Goal: Complete application form: Complete application form

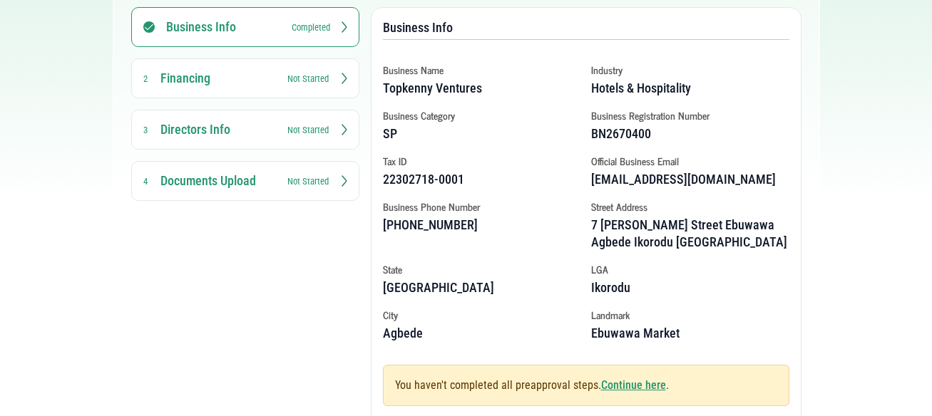
scroll to position [269, 0]
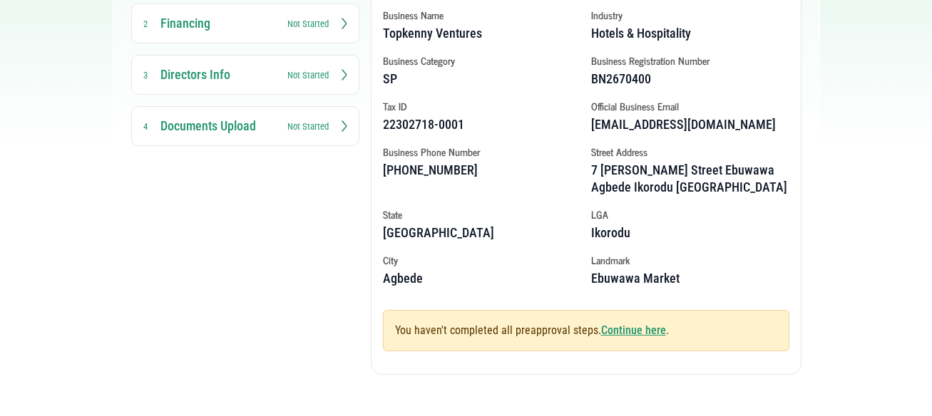
click at [640, 328] on link "Continue here" at bounding box center [633, 331] width 65 height 14
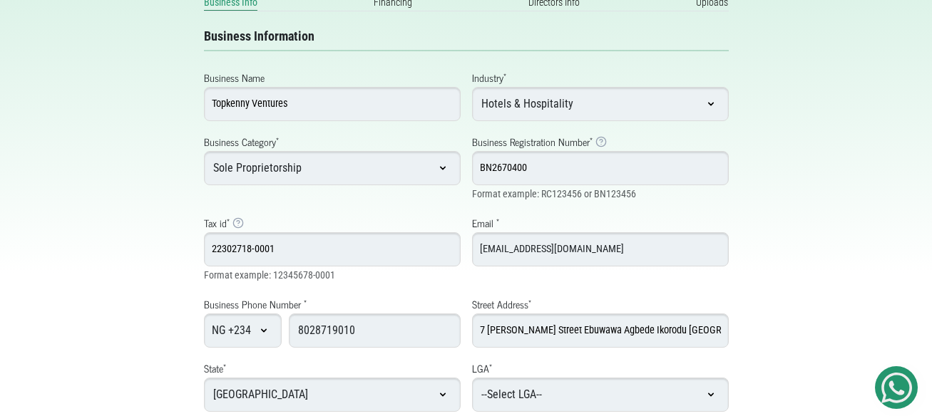
scroll to position [245, 0]
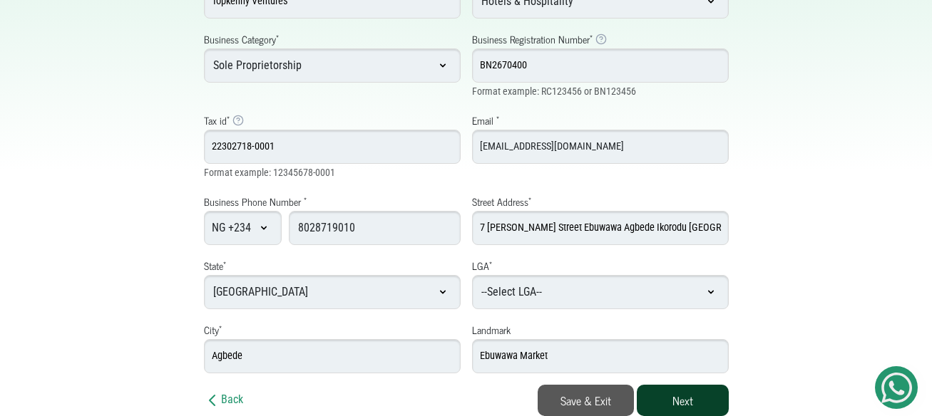
click at [689, 394] on button "Next" at bounding box center [683, 400] width 92 height 31
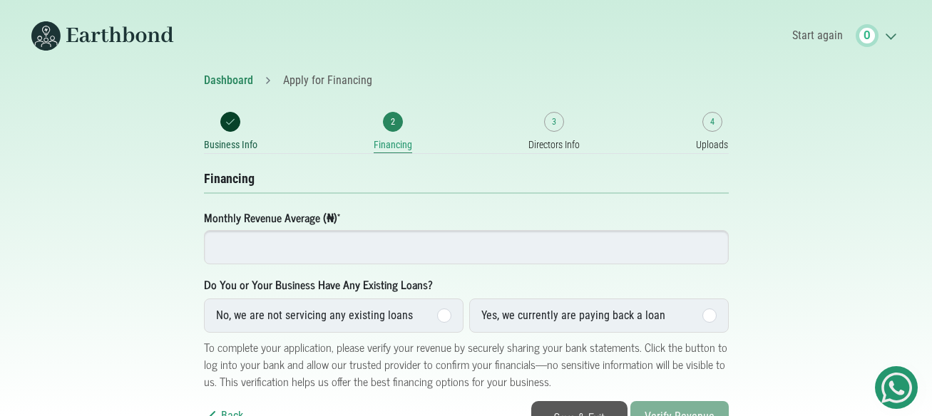
scroll to position [16, 0]
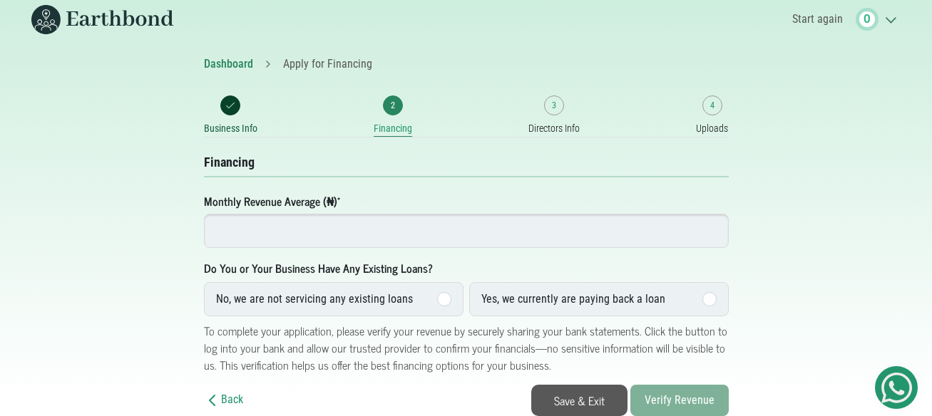
click at [444, 234] on input "number" at bounding box center [466, 231] width 525 height 34
type input "70000"
click at [433, 297] on label "No, we are not servicing any existing loans" at bounding box center [334, 299] width 260 height 34
click at [0, 0] on input "No, we are not servicing any existing loans" at bounding box center [0, 0] width 0 height 0
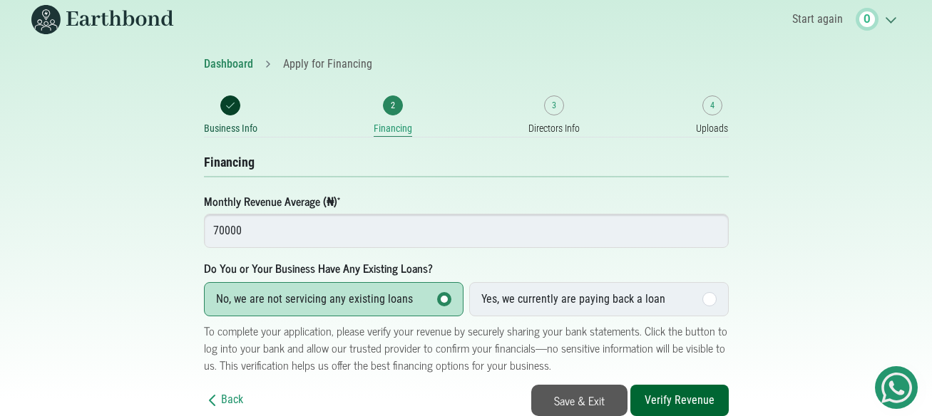
click at [681, 394] on button "Verify Revenue" at bounding box center [679, 400] width 98 height 31
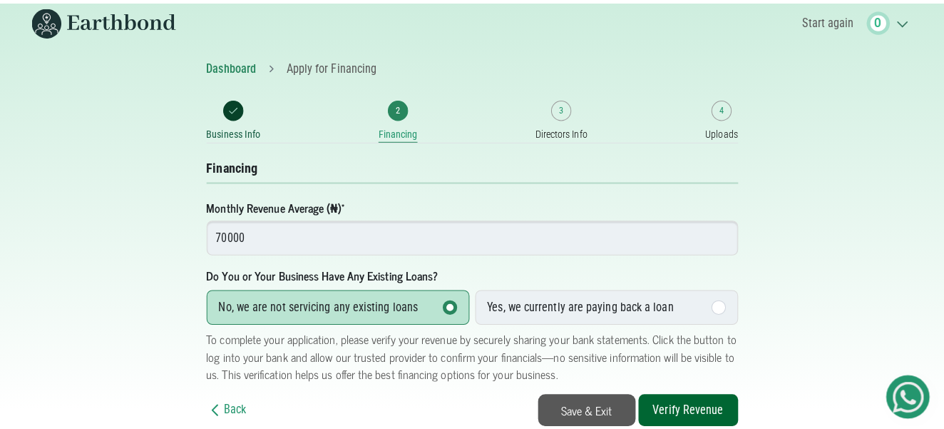
scroll to position [4, 0]
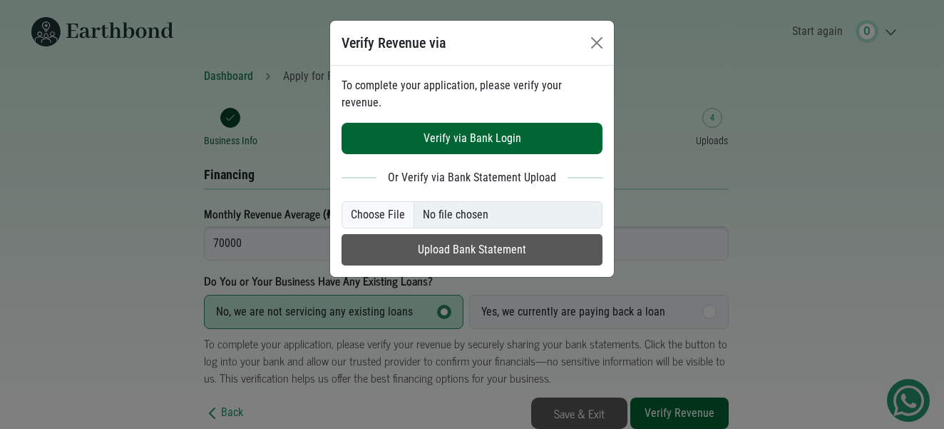
click at [448, 245] on button "Upload Bank Statement" at bounding box center [472, 249] width 261 height 31
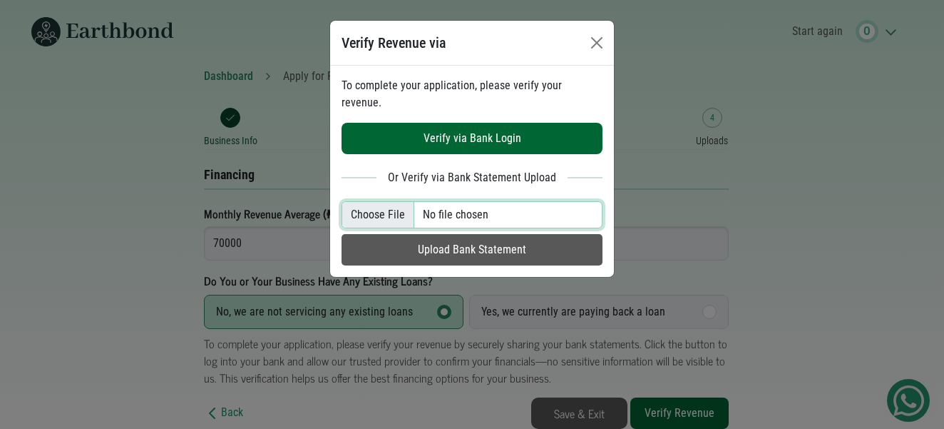
click at [377, 205] on input "file" at bounding box center [472, 214] width 261 height 27
type input "C:\fakepath\GTB Stmt 25.pdf"
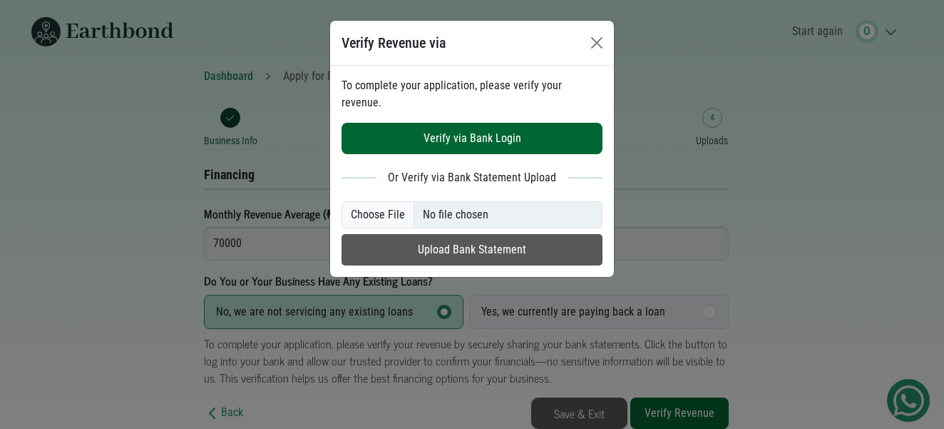
click at [431, 243] on button "Upload Bank Statement" at bounding box center [472, 249] width 261 height 31
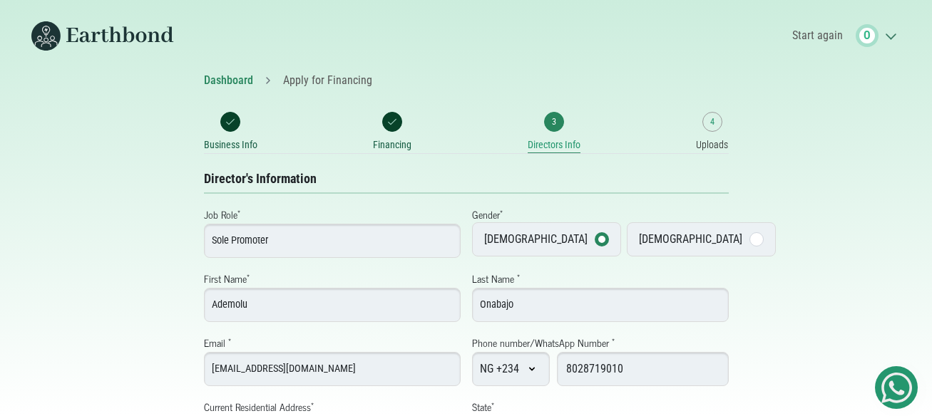
select select "[GEOGRAPHIC_DATA]"
select select "Ikorodu"
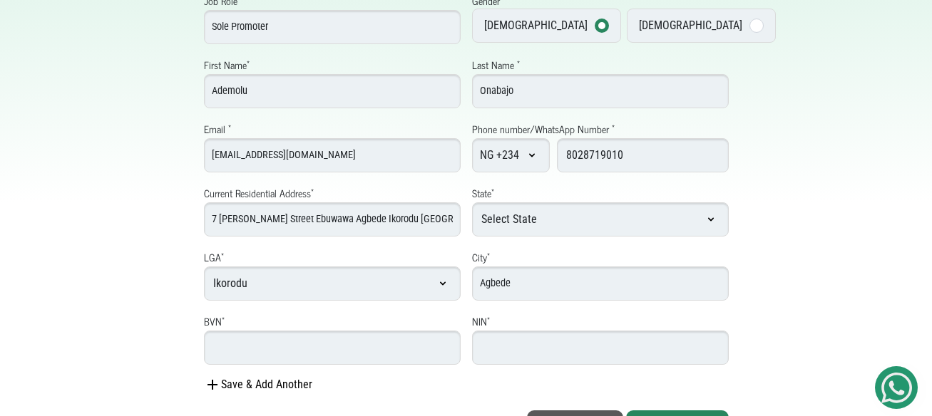
scroll to position [240, 0]
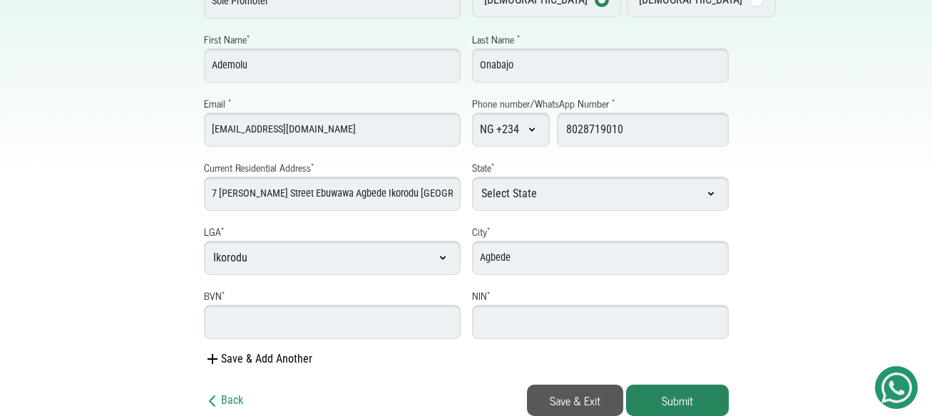
click at [247, 321] on input "BVN *" at bounding box center [332, 322] width 257 height 34
type input "22167372790"
click at [495, 322] on input "number" at bounding box center [600, 322] width 257 height 34
type input "92143657790"
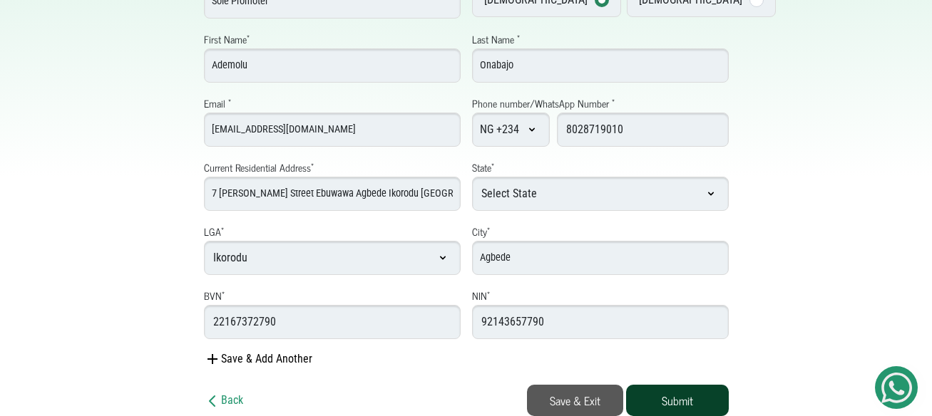
click at [670, 399] on button "Submit" at bounding box center [677, 400] width 103 height 31
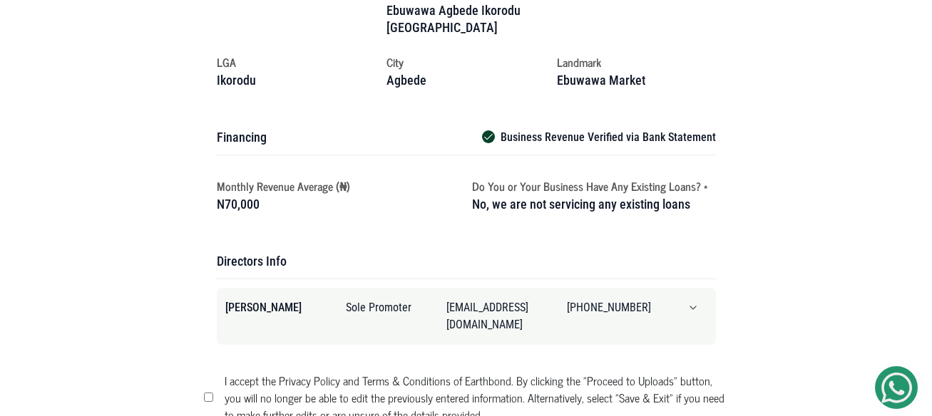
scroll to position [476, 0]
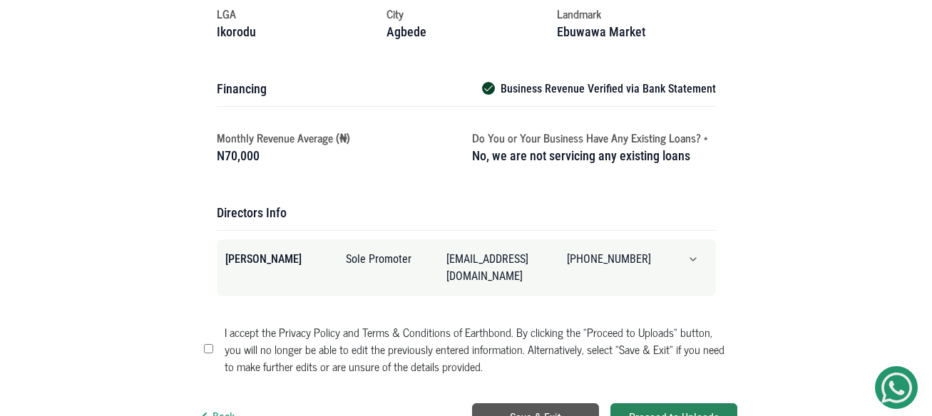
click at [207, 344] on input "I accept the Privacy Policy and Terms & Conditions of Earthbond. By clicking th…" at bounding box center [208, 348] width 9 height 9
checkbox input "true"
click at [664, 404] on button "Proceed to Uploads" at bounding box center [673, 419] width 127 height 30
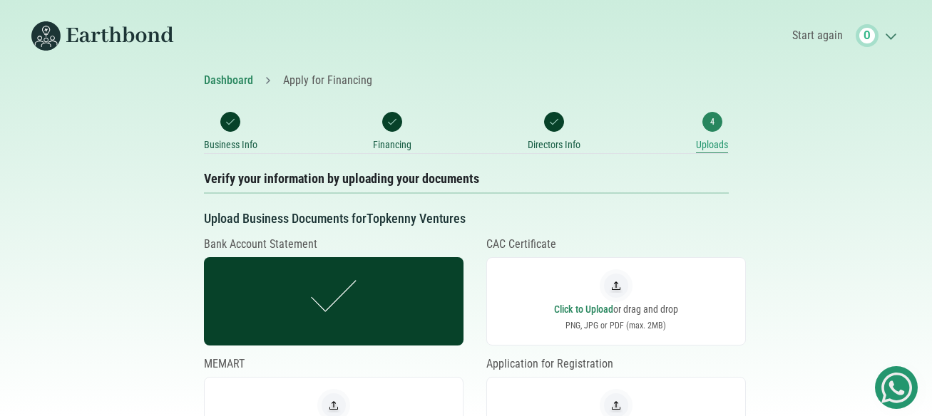
type input "C:\fakepath\CAC Cert.jpg"
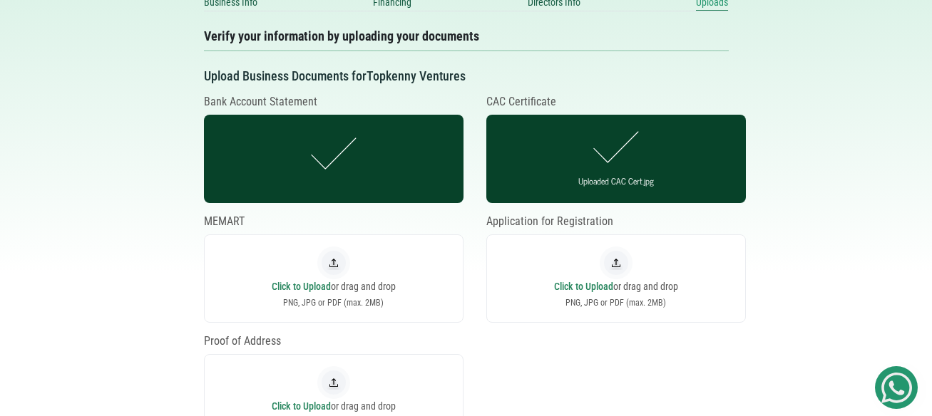
scroll to position [214, 0]
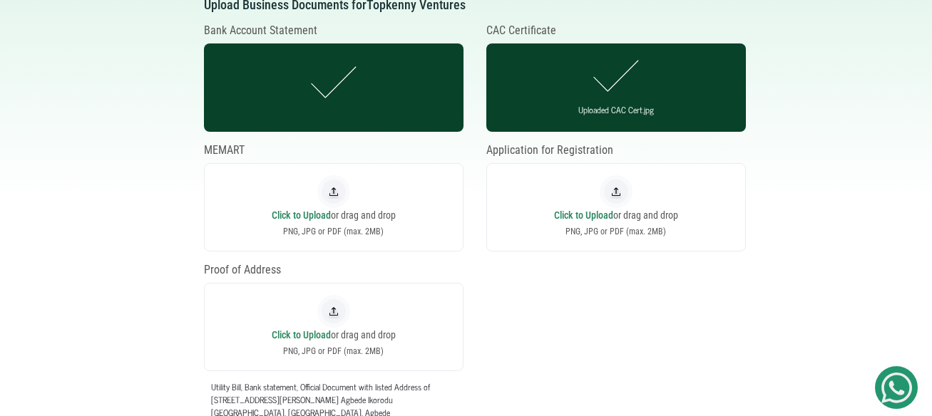
click at [334, 304] on img at bounding box center [333, 311] width 33 height 33
click at [334, 327] on input "file" at bounding box center [333, 327] width 1 height 1
type input "C:\fakepath\Utility Ebuwawa.pdf"
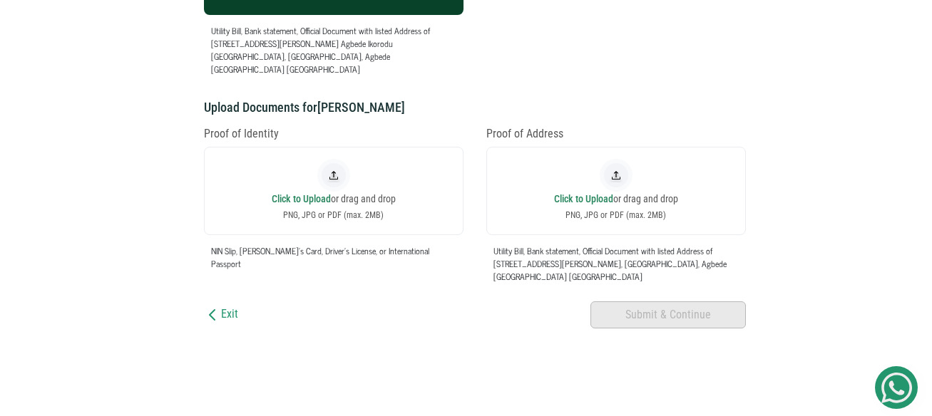
scroll to position [499, 0]
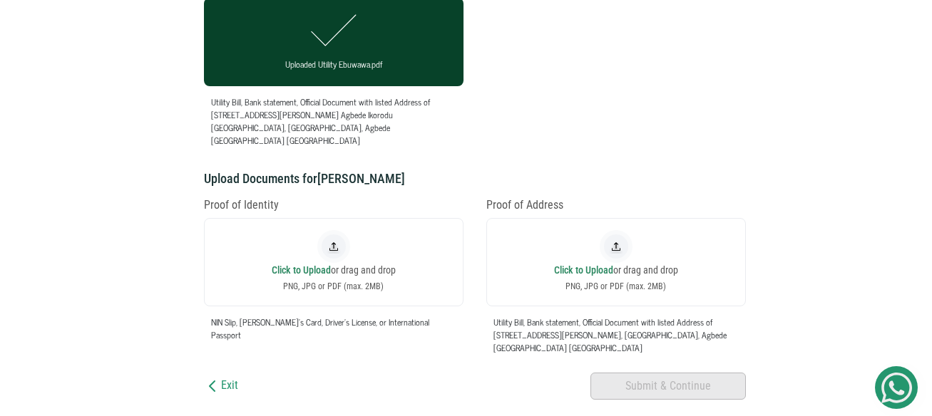
click at [329, 232] on img at bounding box center [333, 246] width 33 height 33
click at [333, 262] on input "file" at bounding box center [333, 262] width 1 height 1
type input "C:\fakepath\Osca Driv Lic..jpg"
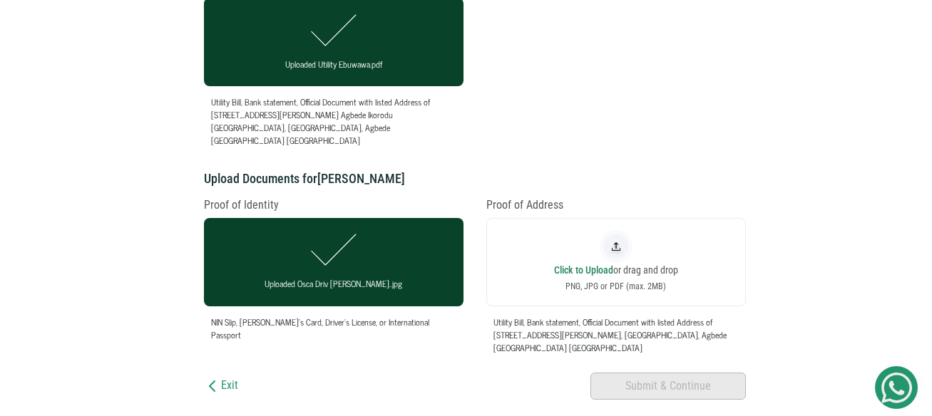
click at [615, 231] on img at bounding box center [616, 246] width 33 height 33
click at [615, 262] on input "file" at bounding box center [615, 262] width 1 height 1
type input "C:\fakepath\Utility Ebuwawa.pdf"
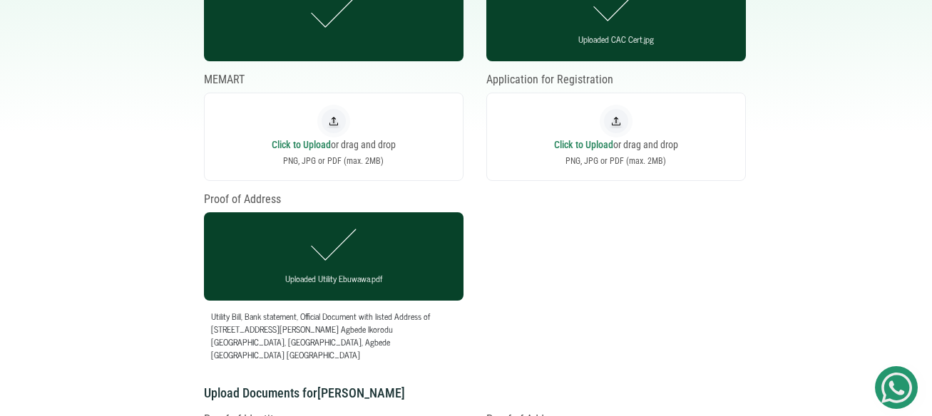
scroll to position [213, 0]
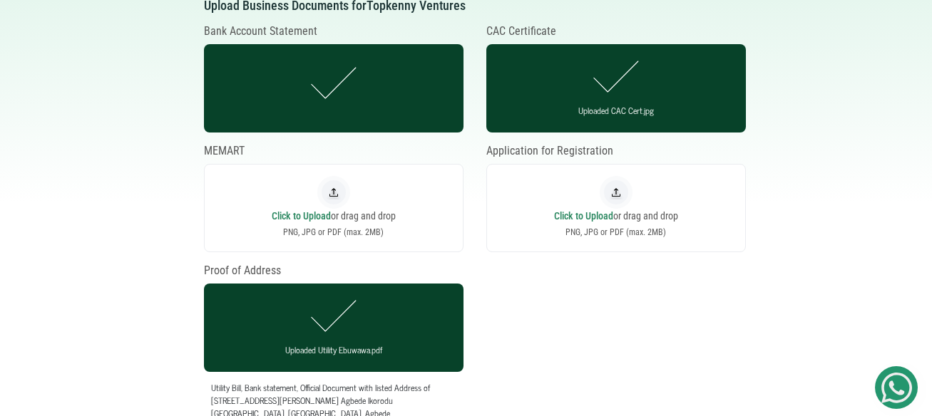
click at [615, 186] on img at bounding box center [616, 192] width 33 height 33
click at [615, 208] on input "file" at bounding box center [615, 208] width 1 height 1
type input "C:\fakepath\CAC & TIN Cert.pdf"
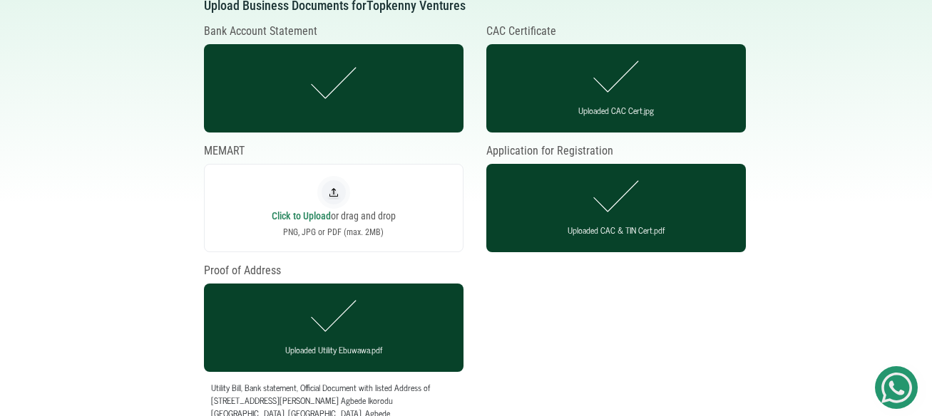
click at [331, 190] on img at bounding box center [333, 192] width 33 height 33
click at [333, 208] on input "file" at bounding box center [333, 208] width 1 height 1
type input "C:\fakepath\SMEDAN Cert..pdf"
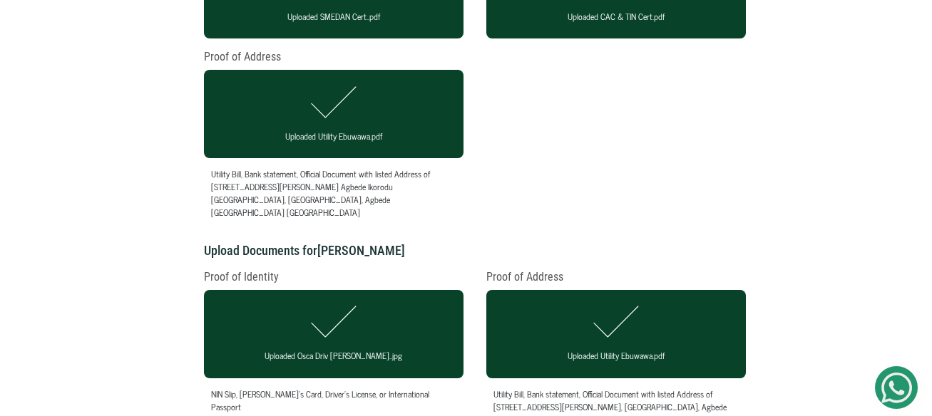
scroll to position [570, 0]
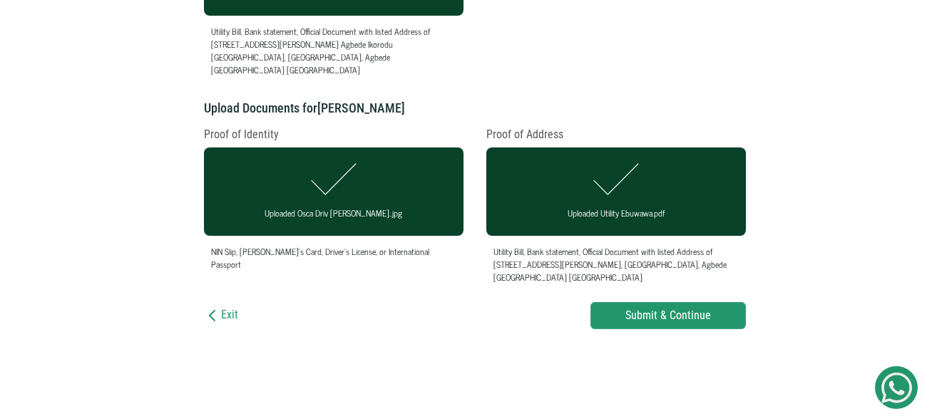
click at [653, 302] on input "Submit & Continue" at bounding box center [667, 315] width 155 height 27
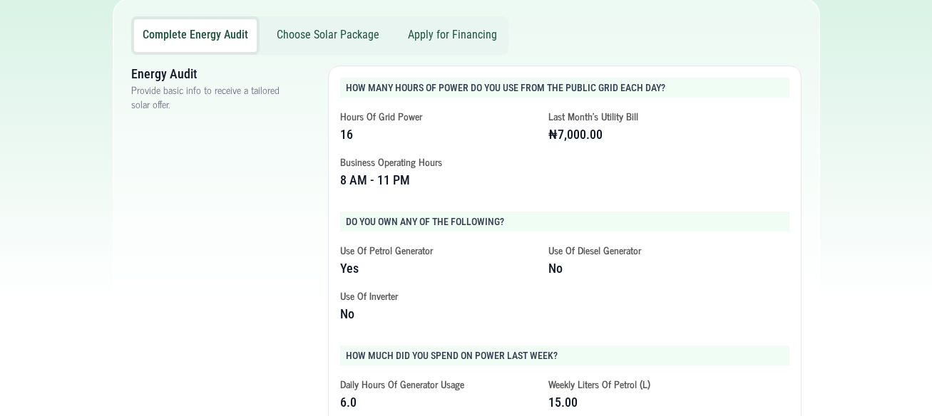
scroll to position [41, 0]
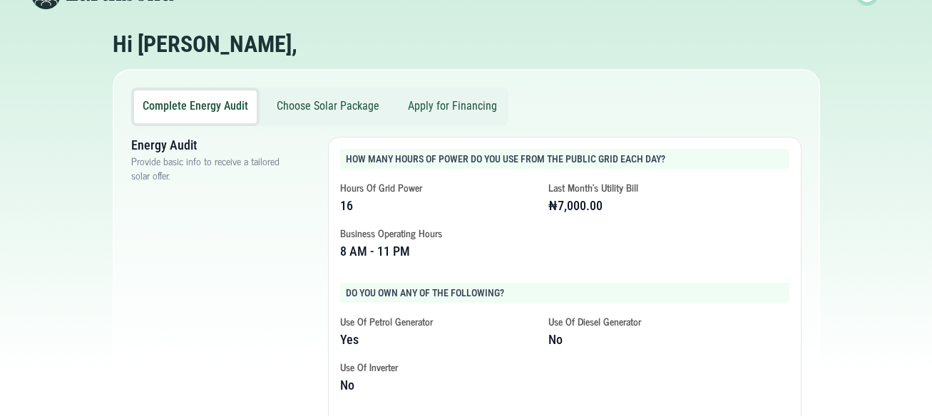
click at [323, 102] on button "Choose Solar Package" at bounding box center [328, 107] width 120 height 33
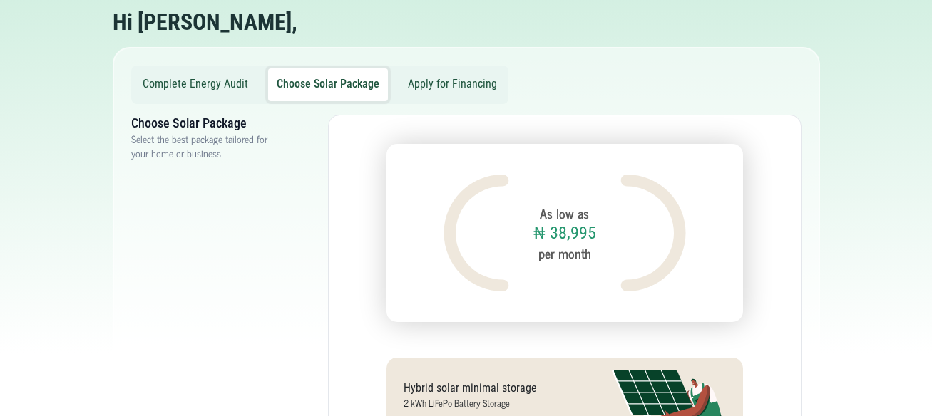
scroll to position [0, 0]
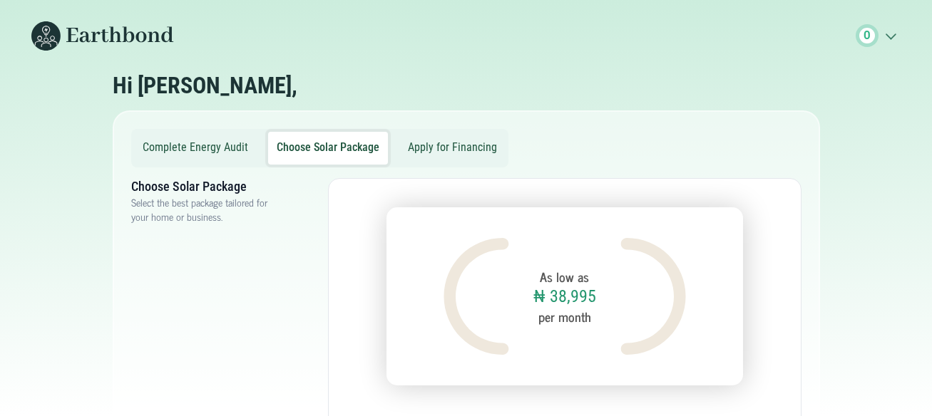
click at [441, 140] on button "Apply for Financing" at bounding box center [452, 148] width 106 height 33
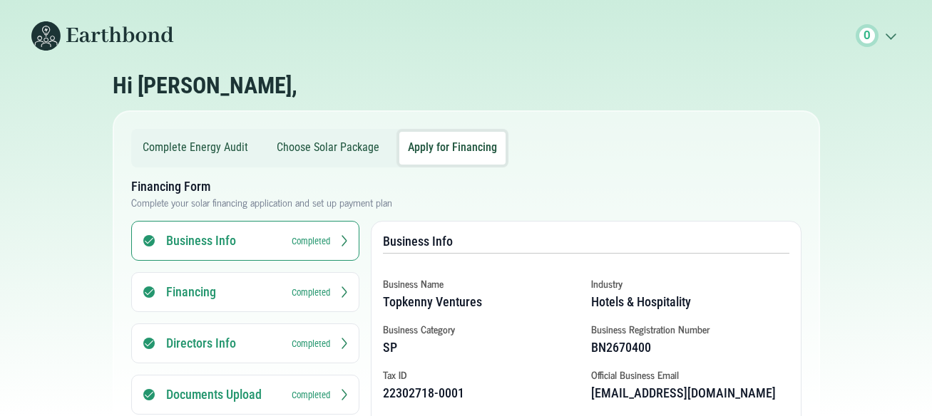
scroll to position [71, 0]
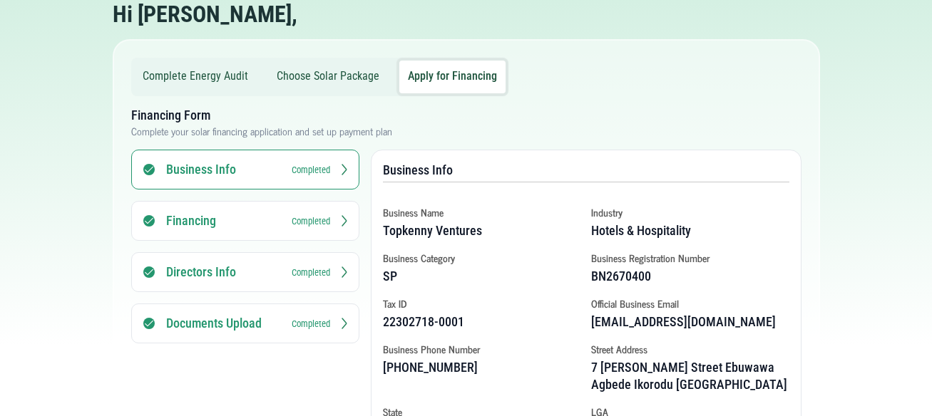
click at [317, 73] on button "Choose Solar Package" at bounding box center [328, 77] width 120 height 33
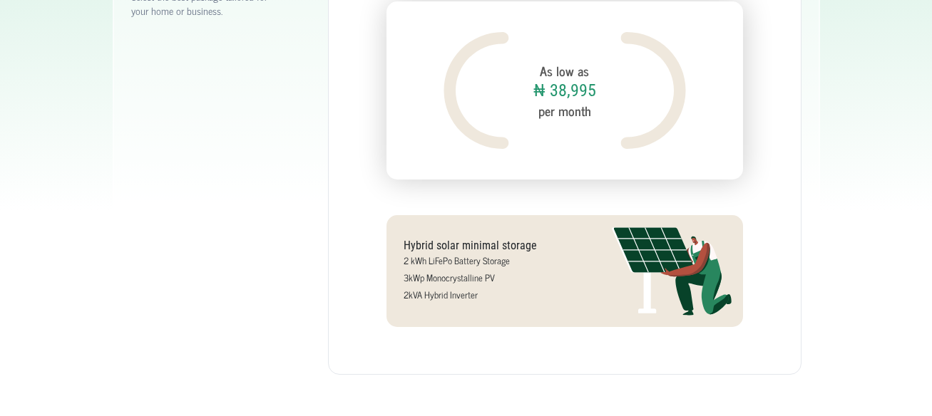
scroll to position [0, 0]
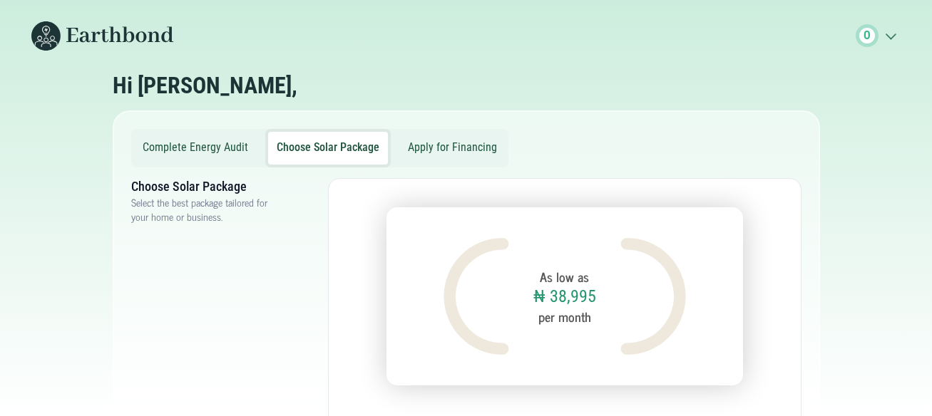
click at [220, 143] on button "Complete Energy Audit" at bounding box center [195, 148] width 123 height 33
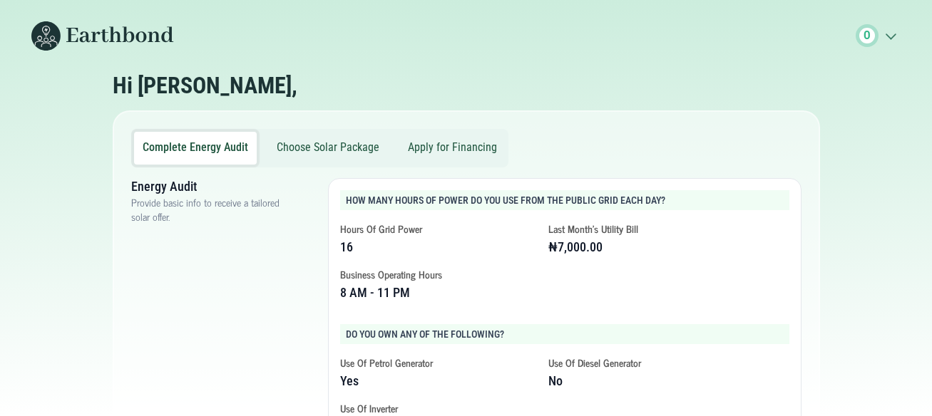
click at [453, 145] on button "Apply for Financing" at bounding box center [452, 148] width 106 height 33
